Goal: Task Accomplishment & Management: Use online tool/utility

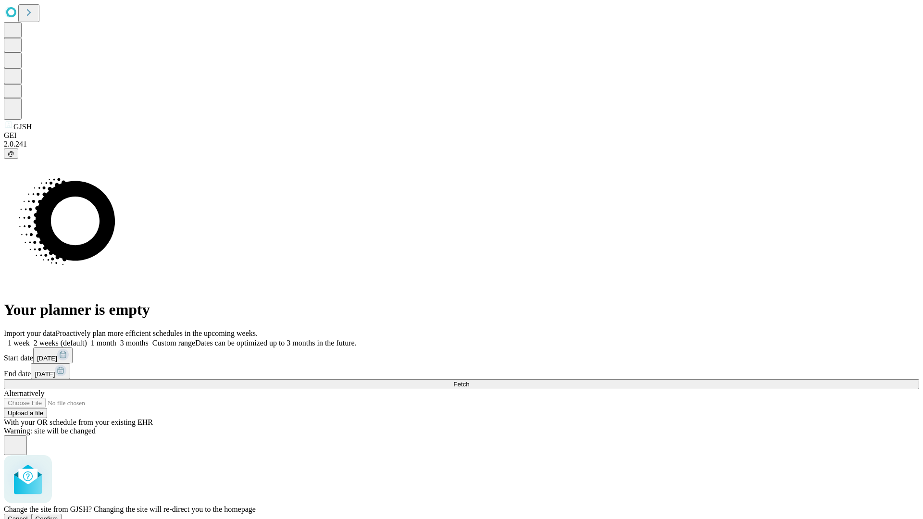
click at [58, 515] on span "Confirm" at bounding box center [47, 518] width 23 height 7
click at [30, 339] on label "1 week" at bounding box center [17, 343] width 26 height 8
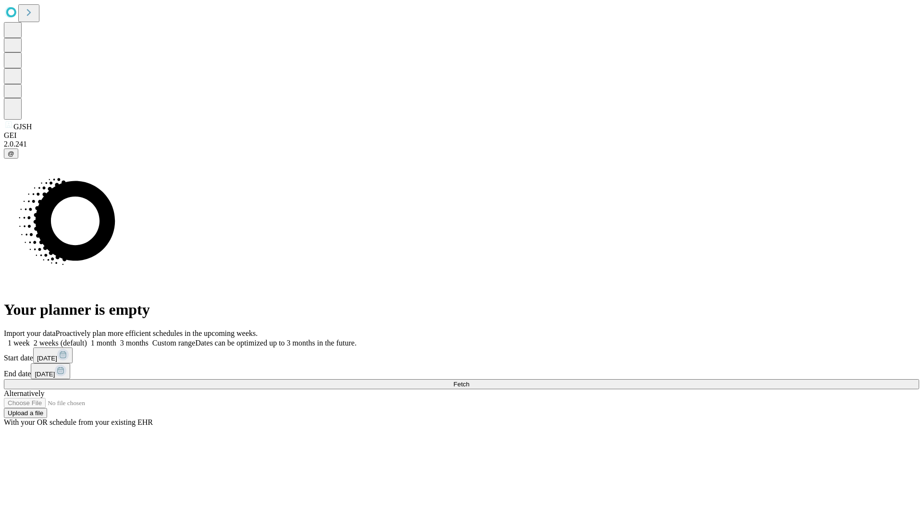
click at [469, 381] on span "Fetch" at bounding box center [461, 384] width 16 height 7
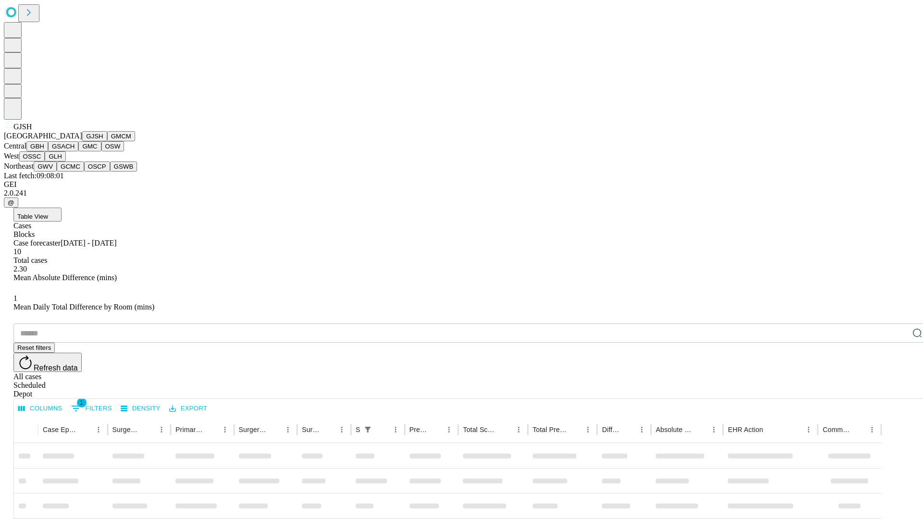
click at [107, 141] on button "GMCM" at bounding box center [121, 136] width 28 height 10
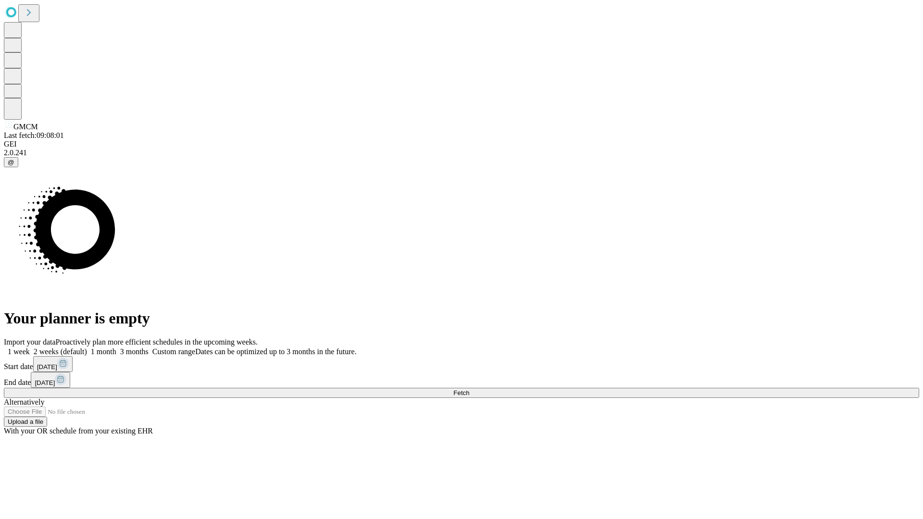
click at [30, 347] on label "1 week" at bounding box center [17, 351] width 26 height 8
click at [469, 389] on span "Fetch" at bounding box center [461, 392] width 16 height 7
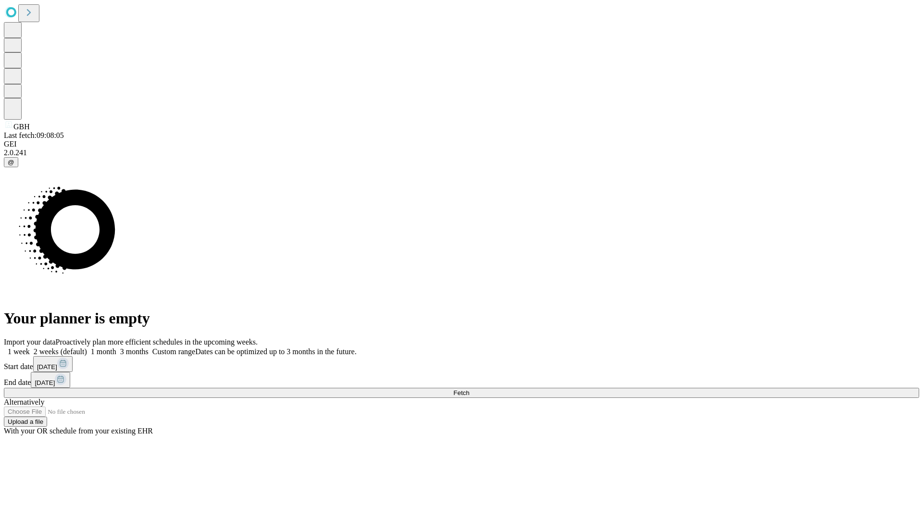
click at [30, 347] on label "1 week" at bounding box center [17, 351] width 26 height 8
click at [469, 389] on span "Fetch" at bounding box center [461, 392] width 16 height 7
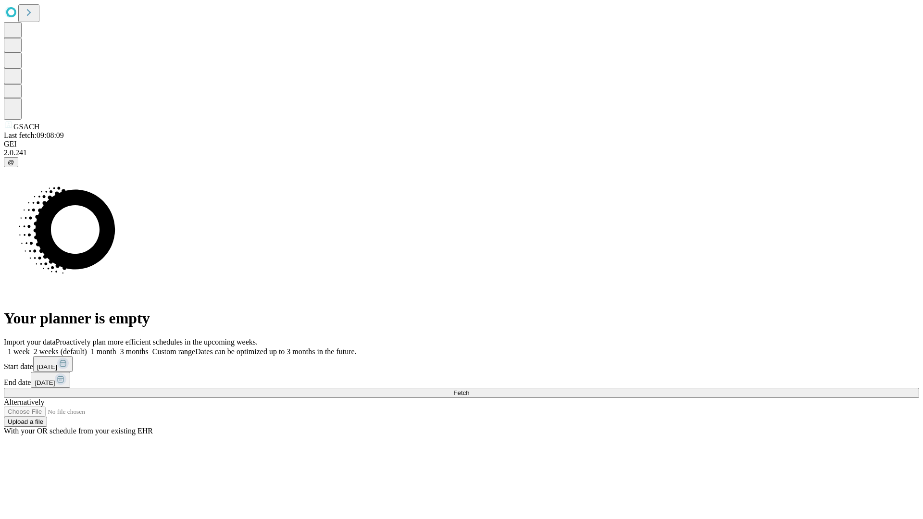
click at [30, 347] on label "1 week" at bounding box center [17, 351] width 26 height 8
click at [469, 389] on span "Fetch" at bounding box center [461, 392] width 16 height 7
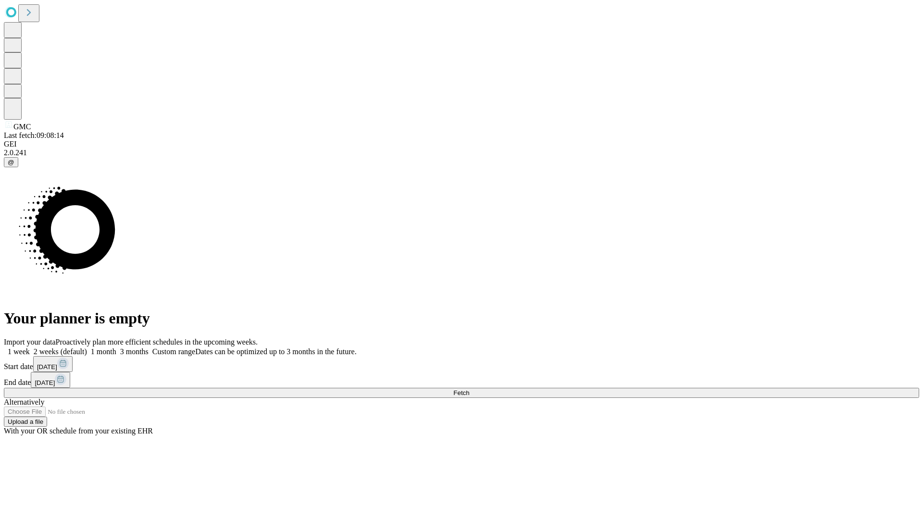
click at [469, 389] on span "Fetch" at bounding box center [461, 392] width 16 height 7
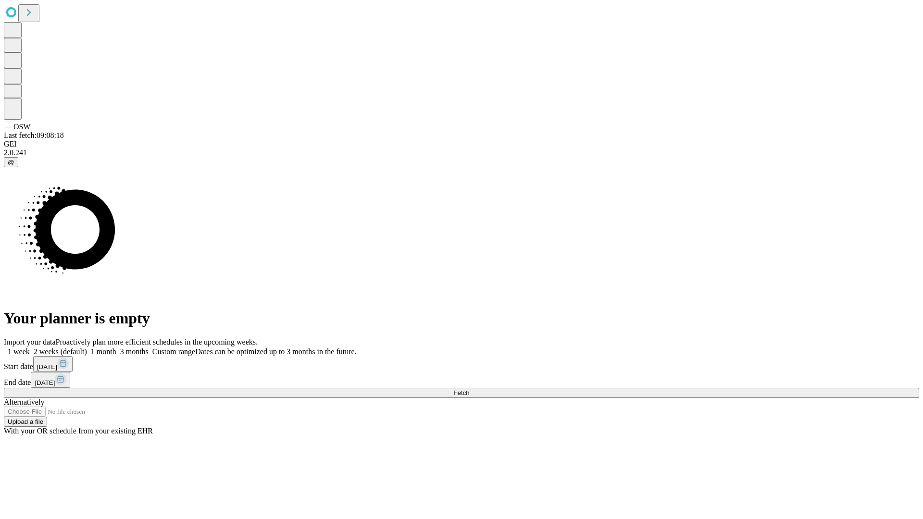
click at [30, 347] on label "1 week" at bounding box center [17, 351] width 26 height 8
click at [469, 389] on span "Fetch" at bounding box center [461, 392] width 16 height 7
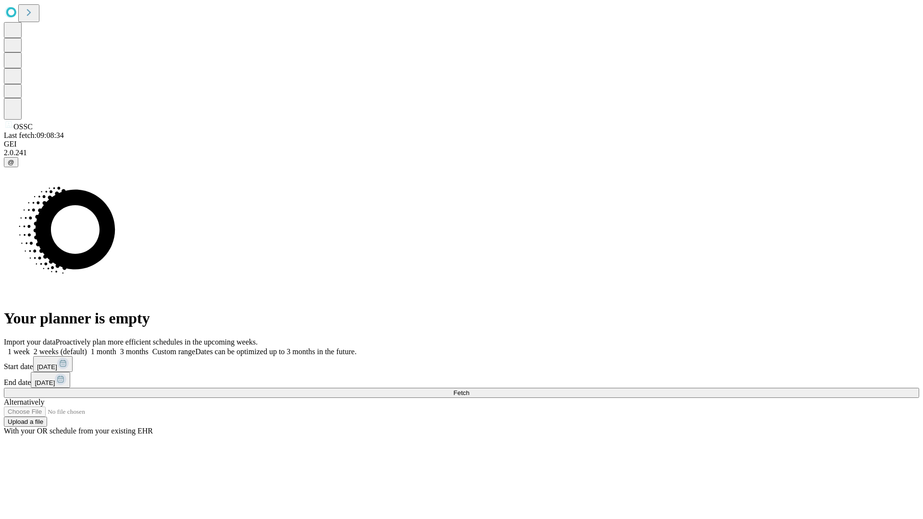
click at [30, 347] on label "1 week" at bounding box center [17, 351] width 26 height 8
click at [469, 389] on span "Fetch" at bounding box center [461, 392] width 16 height 7
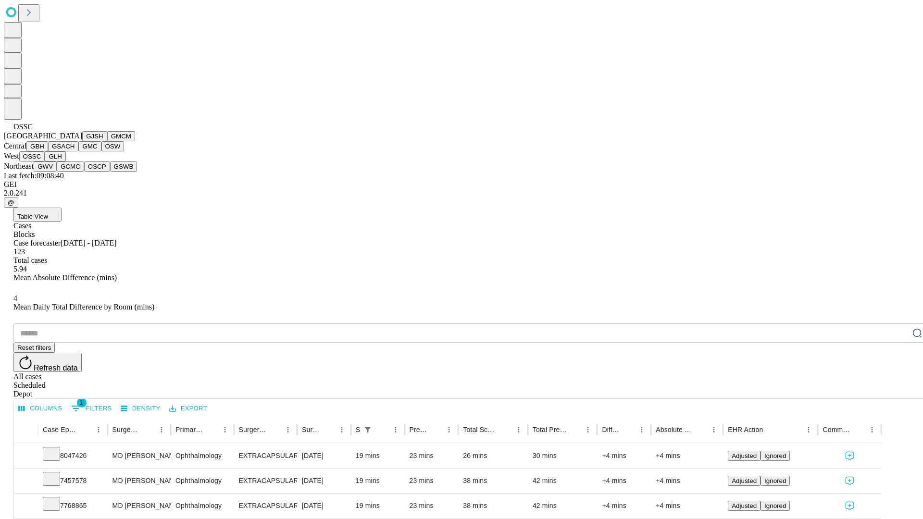
click at [65, 161] on button "GLH" at bounding box center [55, 156] width 21 height 10
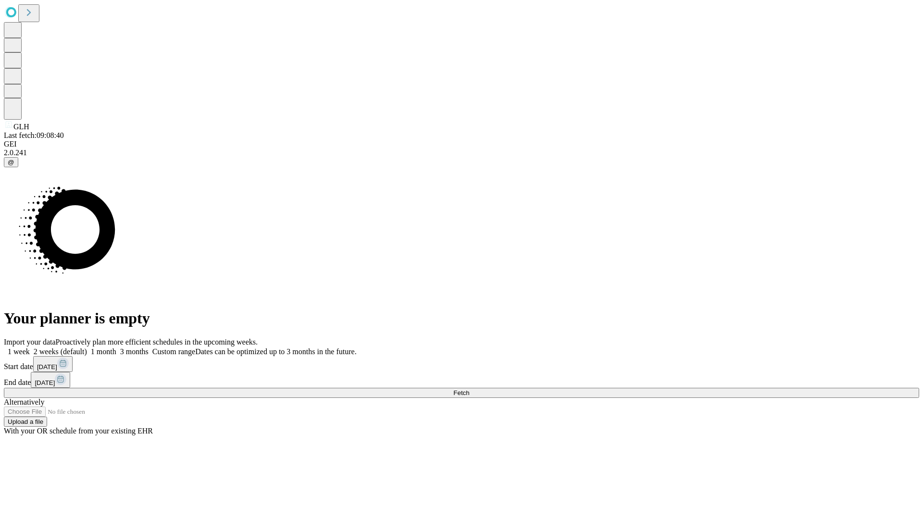
click at [30, 347] on label "1 week" at bounding box center [17, 351] width 26 height 8
click at [469, 389] on span "Fetch" at bounding box center [461, 392] width 16 height 7
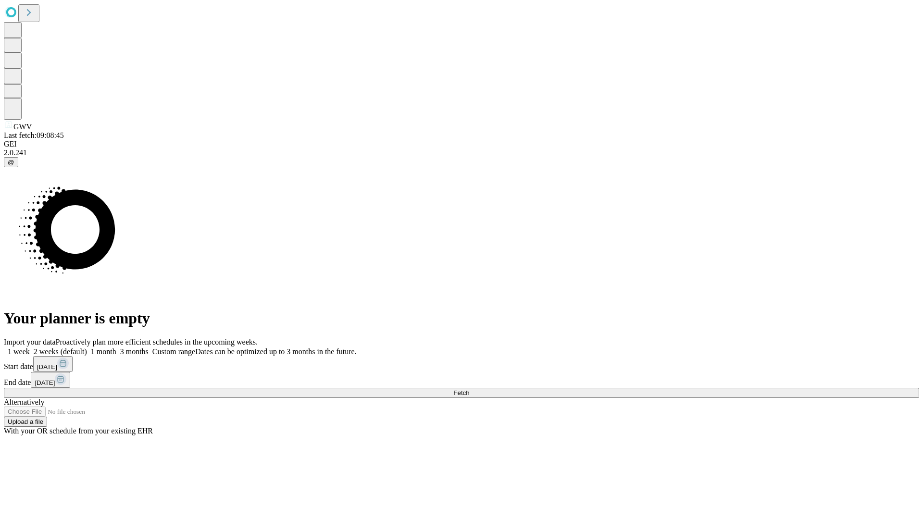
click at [30, 347] on label "1 week" at bounding box center [17, 351] width 26 height 8
click at [469, 389] on span "Fetch" at bounding box center [461, 392] width 16 height 7
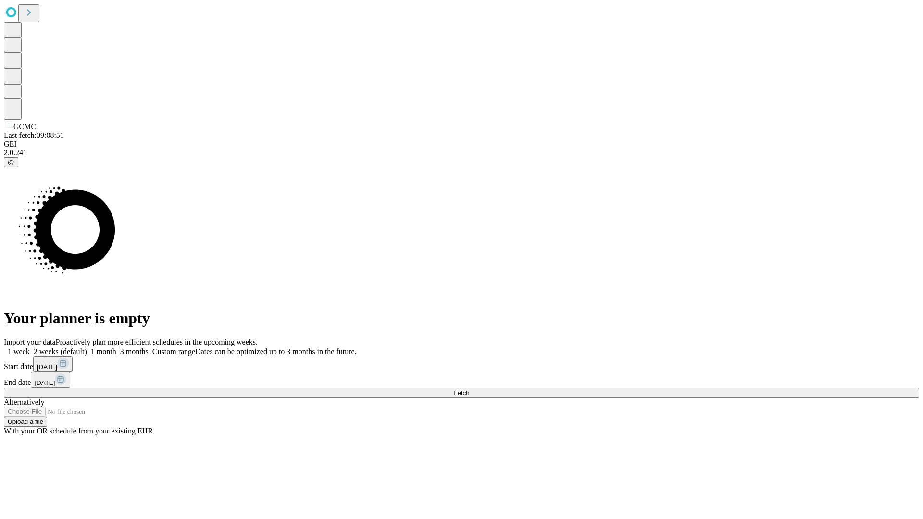
click at [30, 347] on label "1 week" at bounding box center [17, 351] width 26 height 8
click at [469, 389] on span "Fetch" at bounding box center [461, 392] width 16 height 7
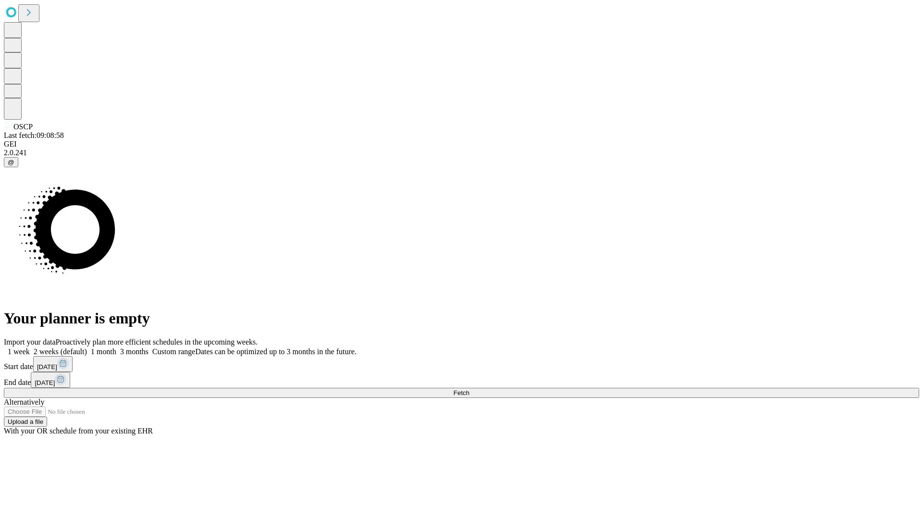
click at [469, 389] on span "Fetch" at bounding box center [461, 392] width 16 height 7
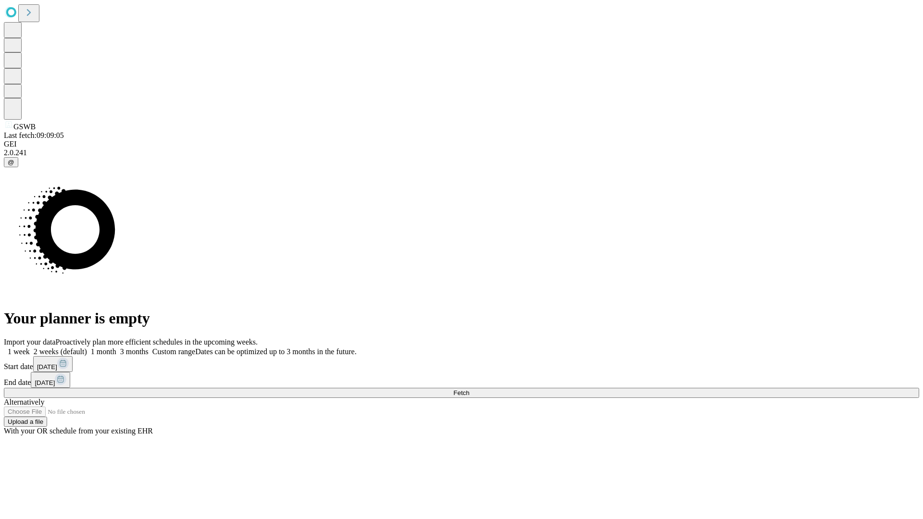
click at [469, 389] on span "Fetch" at bounding box center [461, 392] width 16 height 7
